Goal: Information Seeking & Learning: Learn about a topic

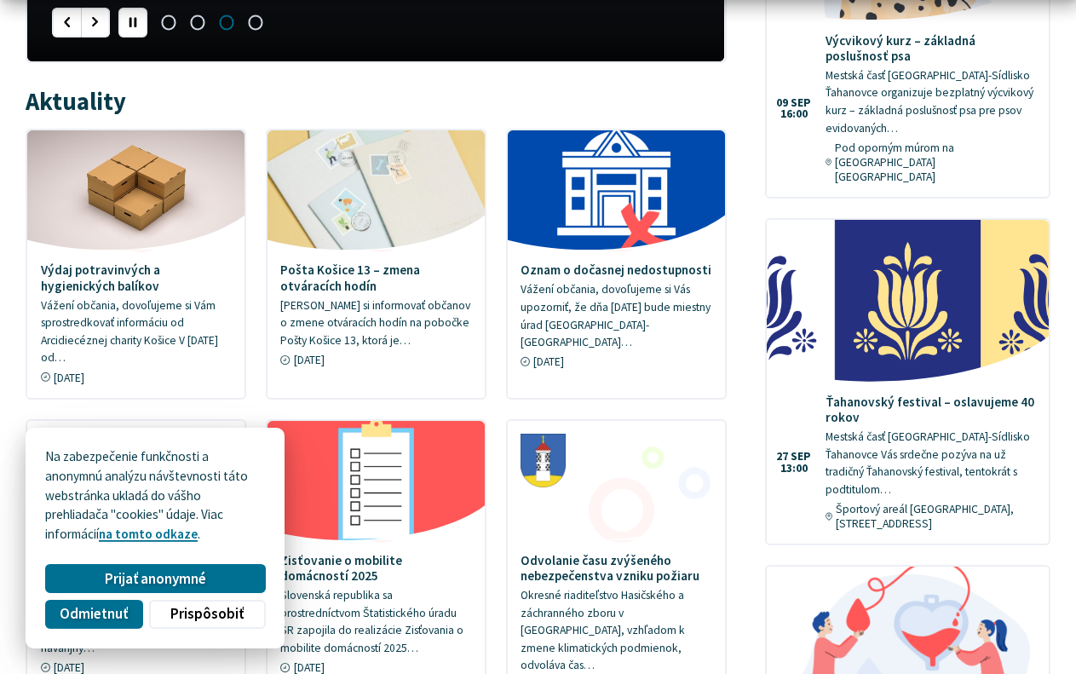
scroll to position [869, 0]
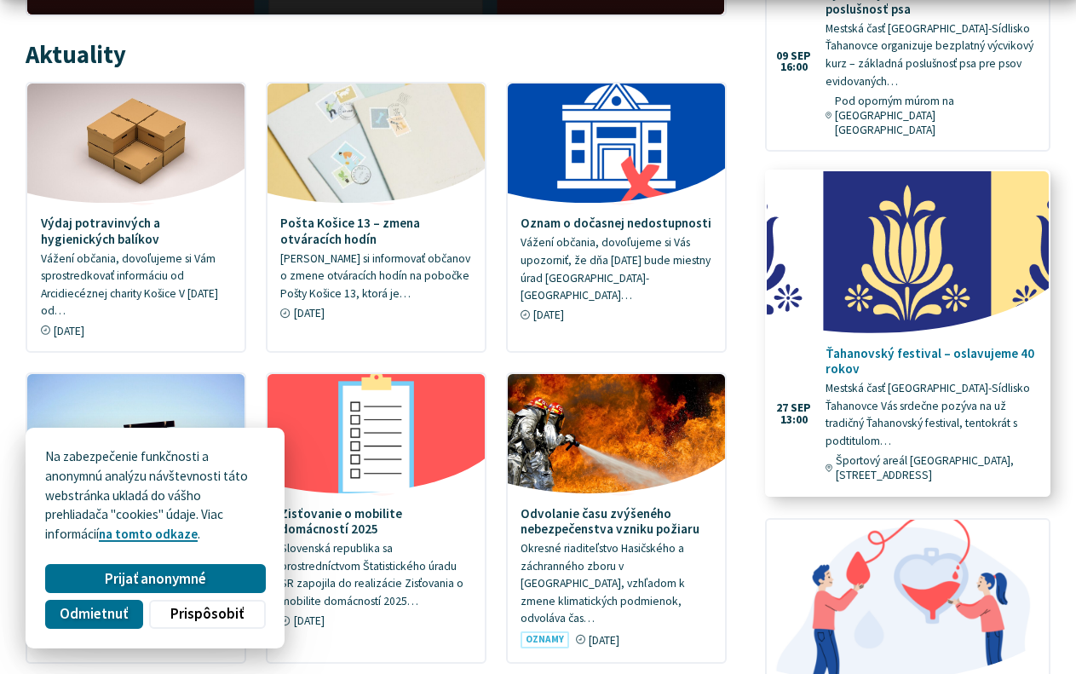
click at [900, 262] on img at bounding box center [909, 252] width 324 height 187
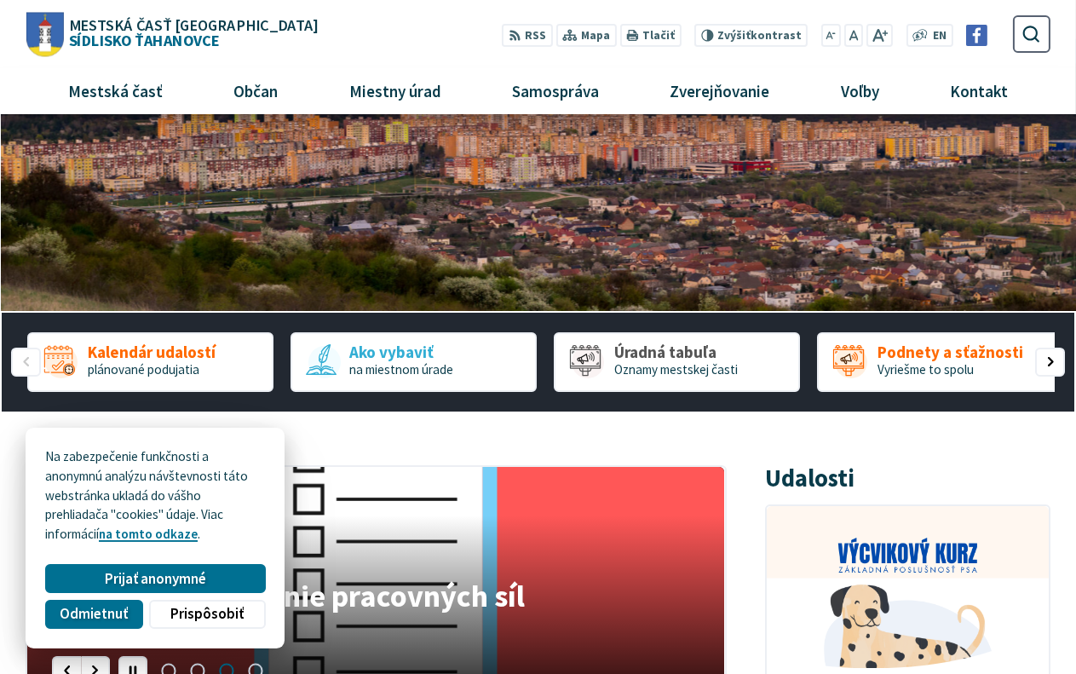
scroll to position [0, 0]
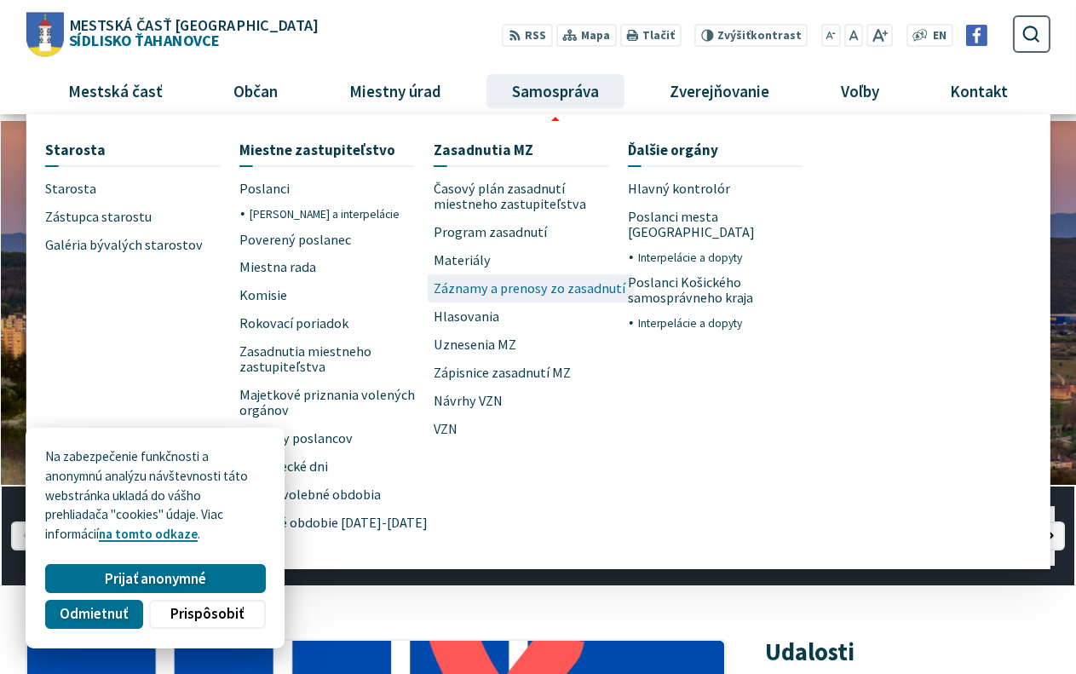
click at [514, 292] on span "Záznamy a prenosy zo zasadnutí" at bounding box center [530, 288] width 192 height 28
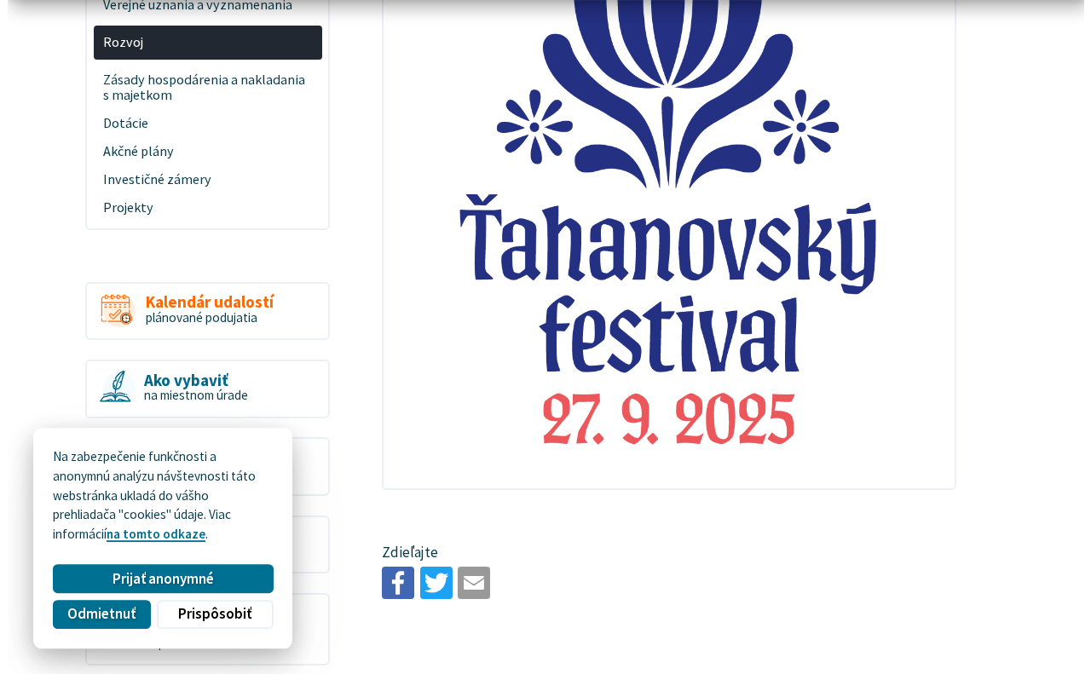
scroll to position [1043, 0]
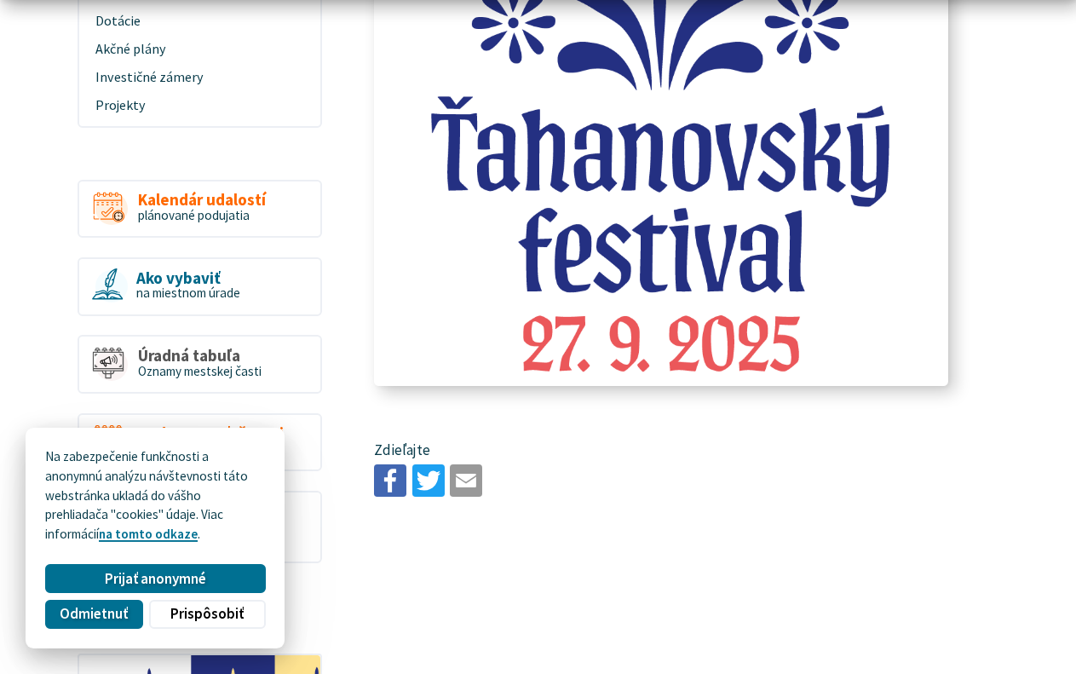
click at [663, 229] on img at bounding box center [661, 27] width 629 height 786
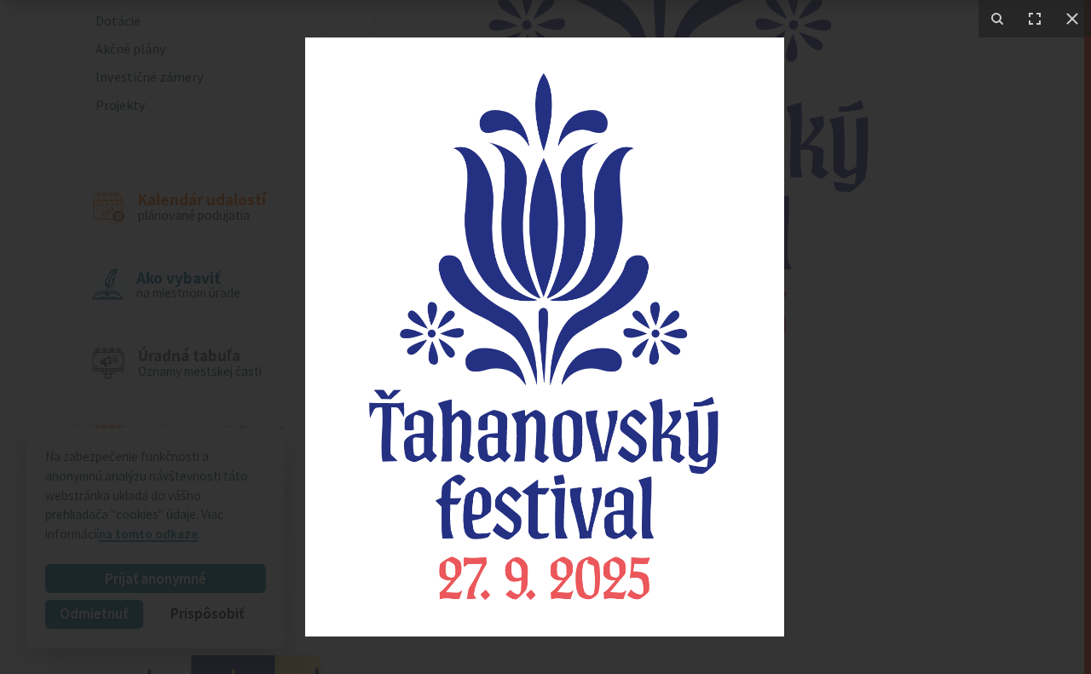
click at [557, 401] on img at bounding box center [544, 337] width 479 height 599
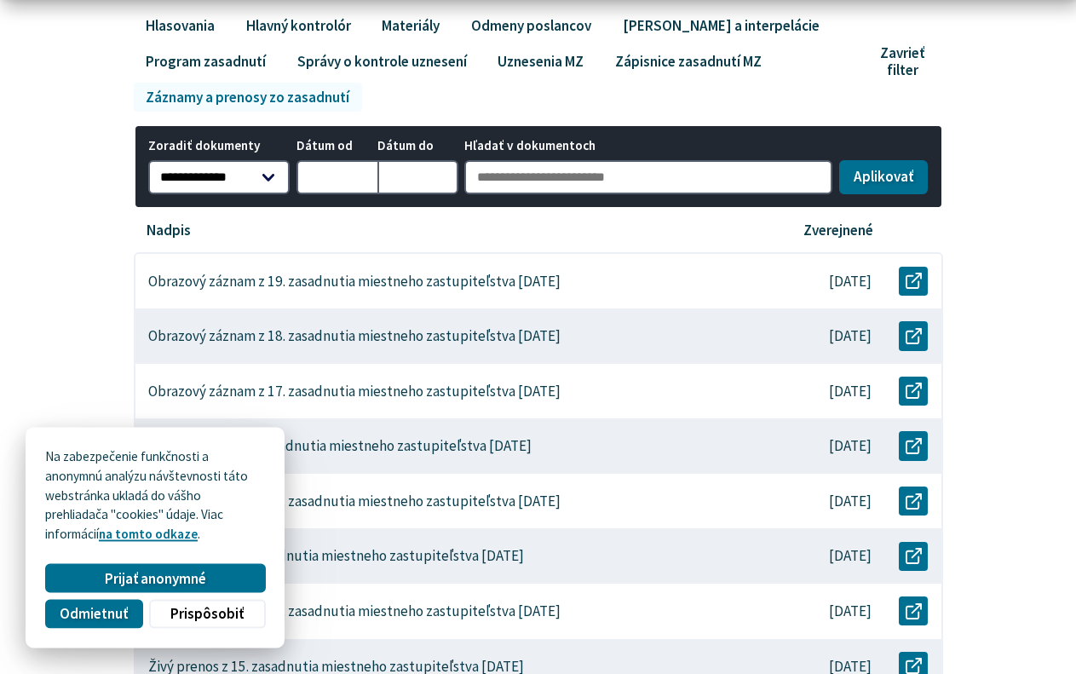
scroll to position [348, 0]
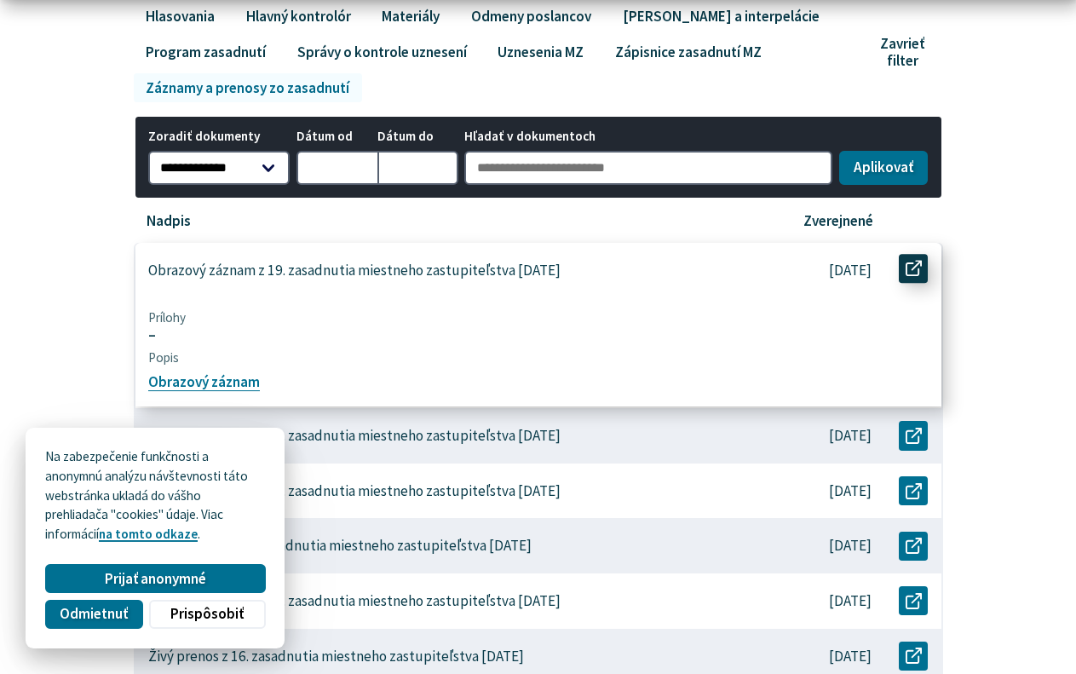
click at [909, 266] on icon at bounding box center [914, 269] width 16 height 16
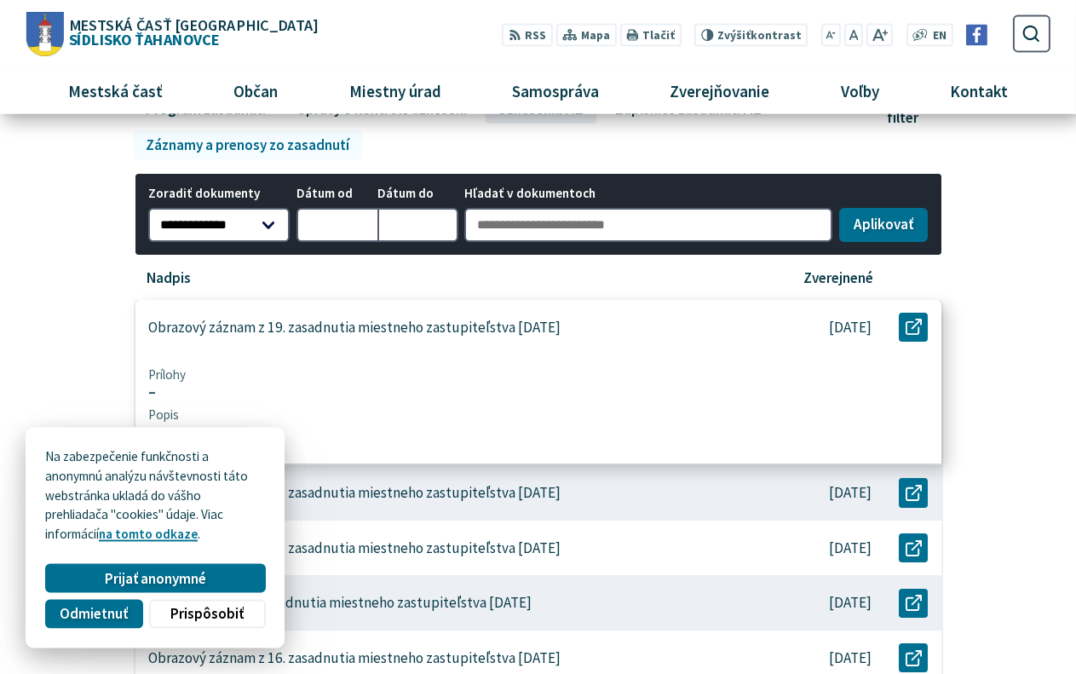
scroll to position [435, 0]
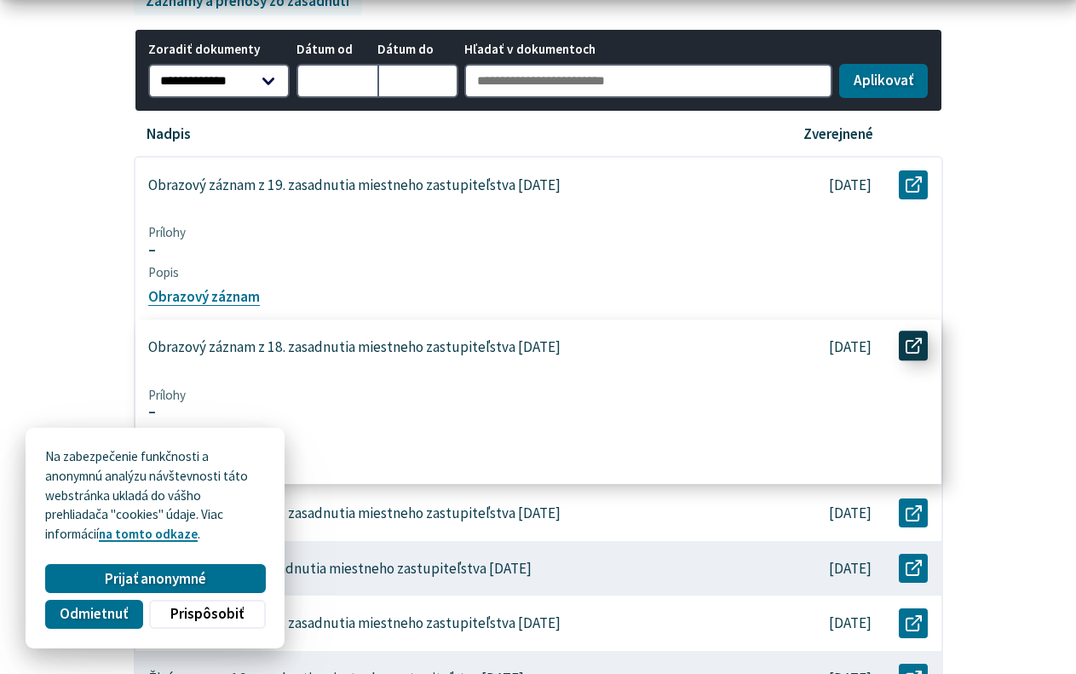
click at [918, 346] on icon at bounding box center [914, 346] width 16 height 16
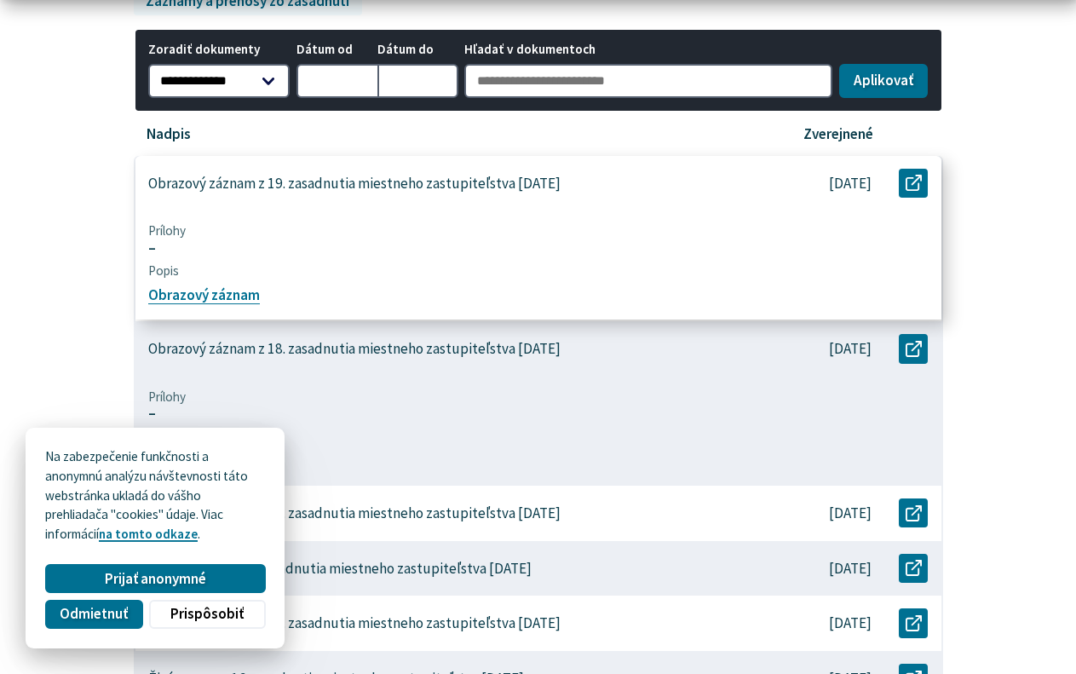
click at [622, 183] on div "Obrazový záznam z 19. zasadnutia miestneho zastupiteľstva 4. 9. 2025" at bounding box center [450, 183] width 628 height 55
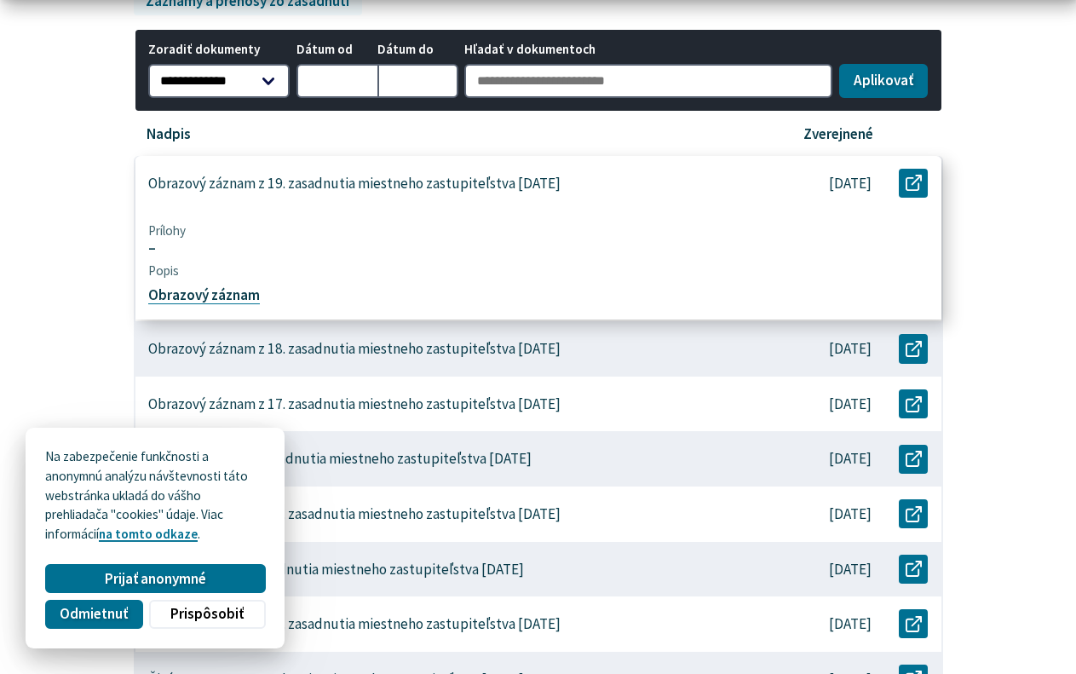
click at [211, 297] on link "Obrazový záznam" at bounding box center [204, 295] width 112 height 19
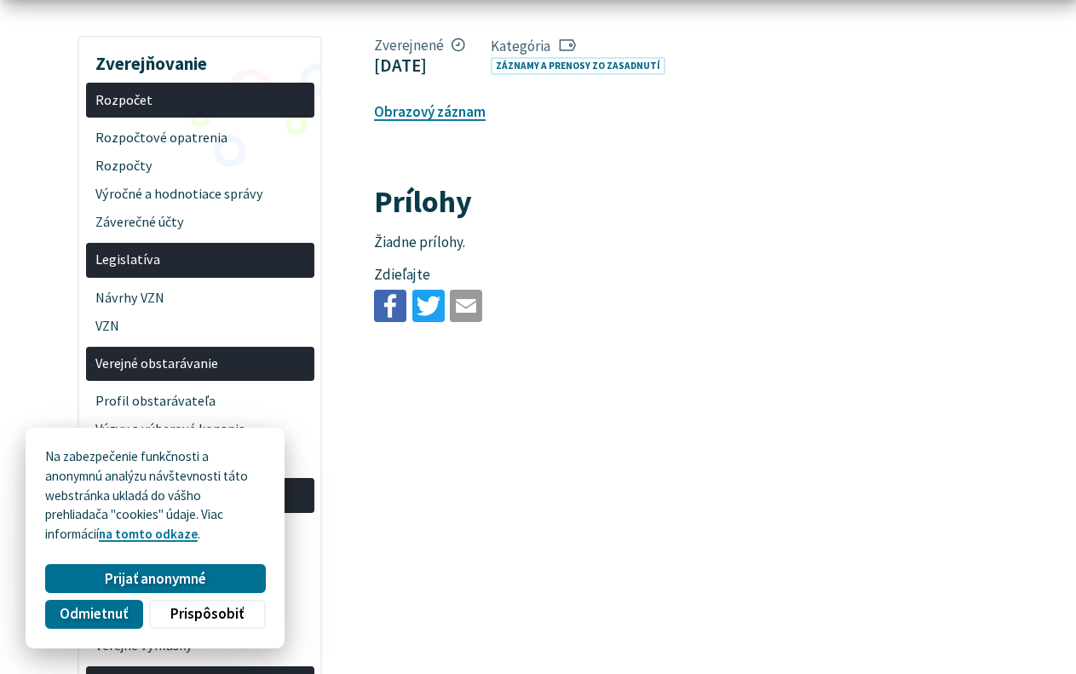
scroll to position [348, 0]
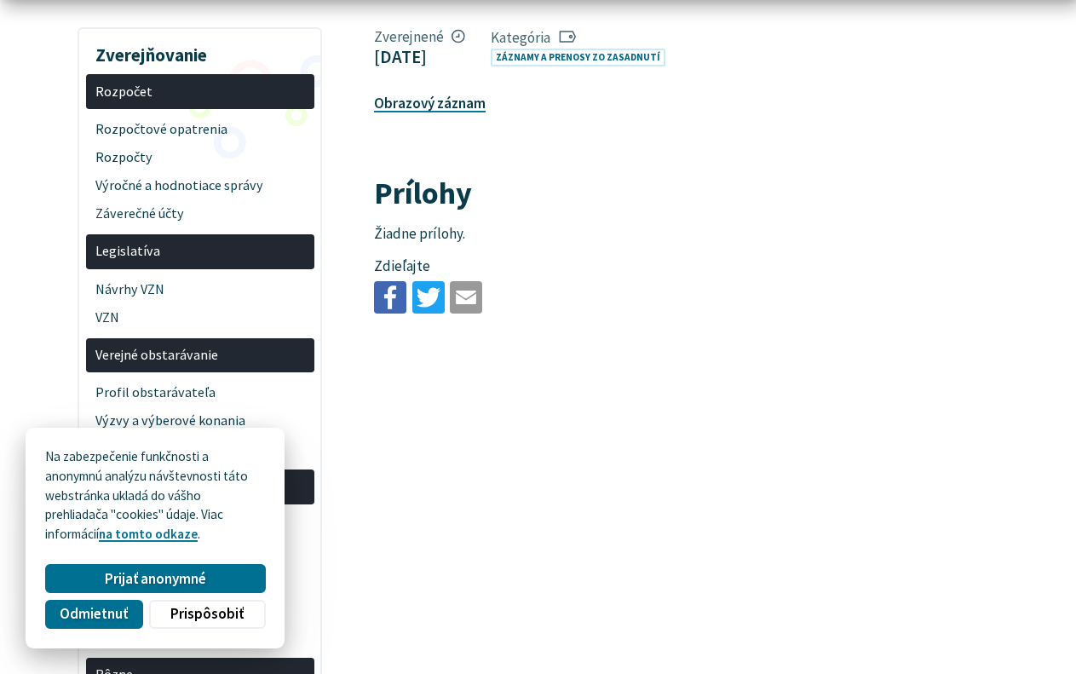
click at [423, 102] on link "Obrazový záznam" at bounding box center [430, 103] width 112 height 19
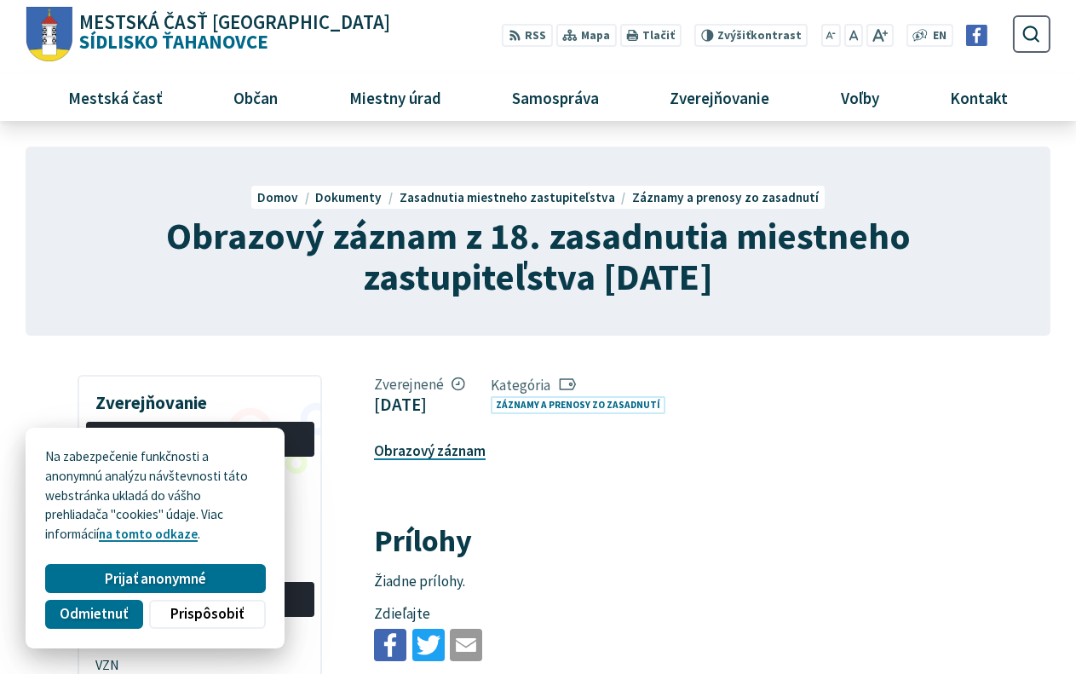
click at [436, 453] on link "Obrazový záznam" at bounding box center [430, 450] width 112 height 19
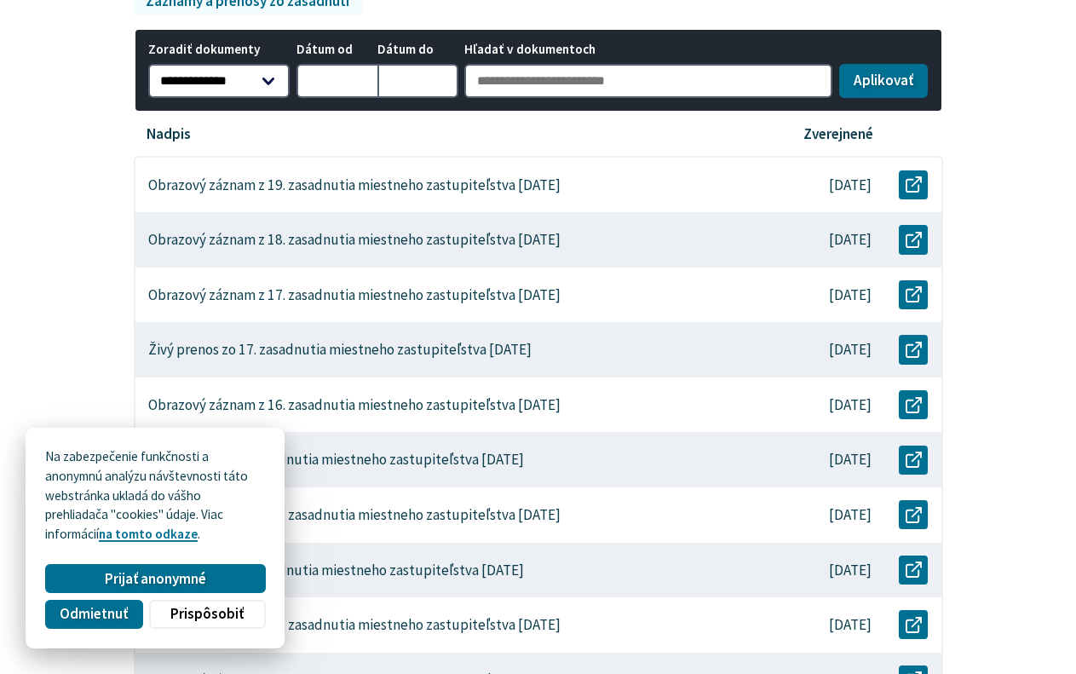
scroll to position [435, 0]
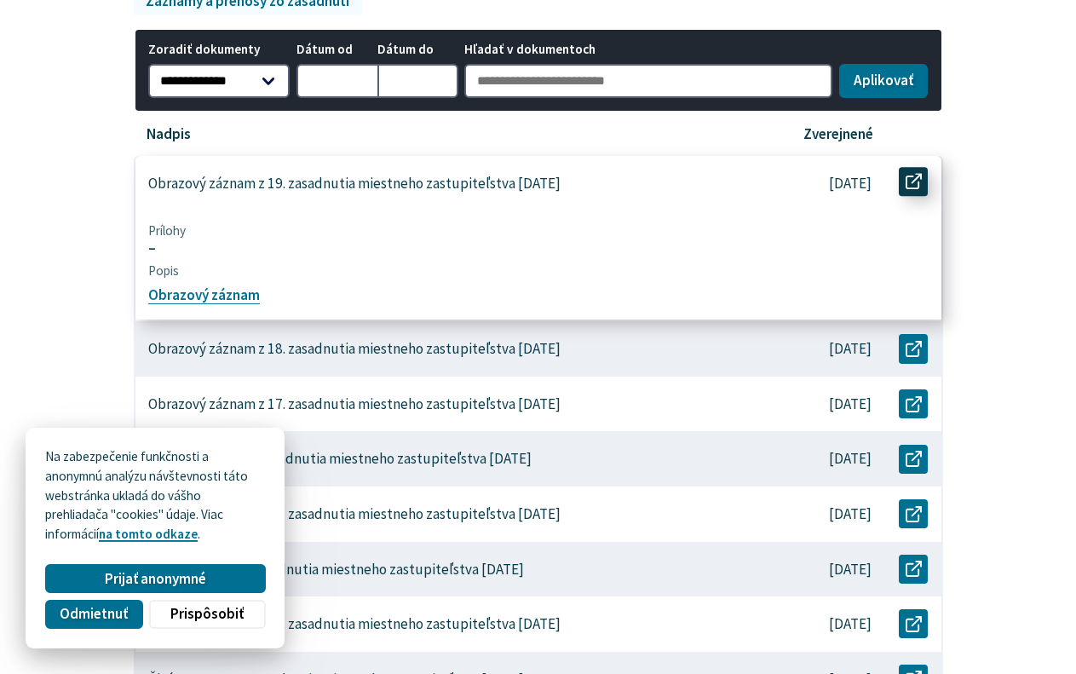
click at [915, 178] on icon at bounding box center [914, 182] width 16 height 16
click at [916, 180] on use at bounding box center [914, 182] width 16 height 16
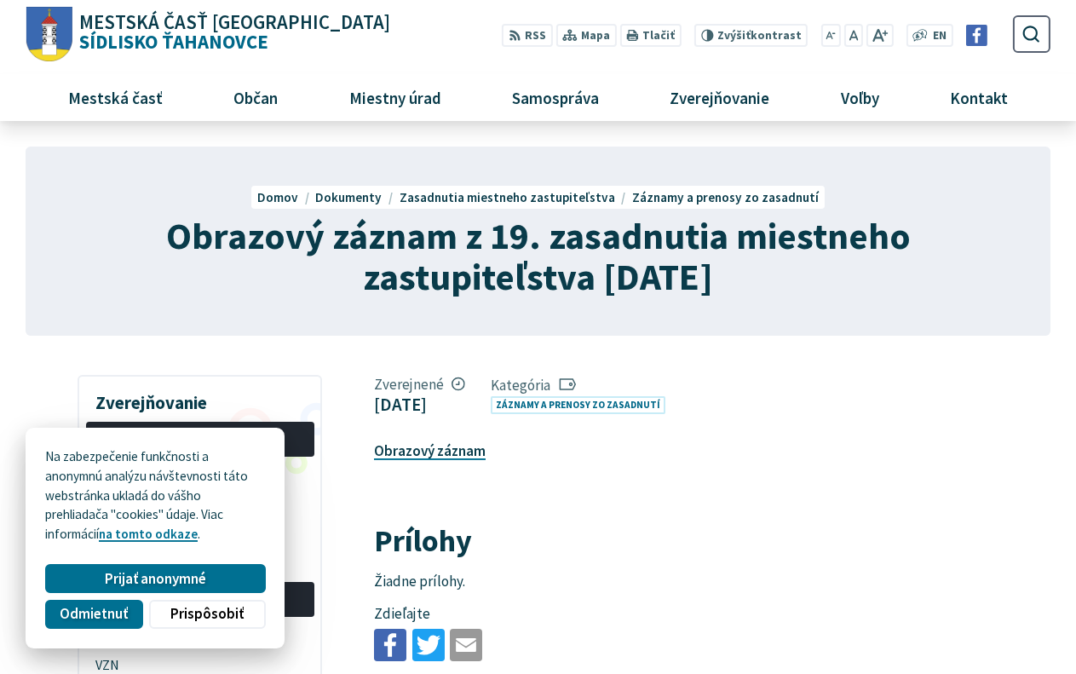
click at [422, 451] on link "Obrazový záznam" at bounding box center [430, 450] width 112 height 19
click at [427, 454] on link "Obrazový záznam" at bounding box center [430, 450] width 112 height 19
